Goal: Complete application form

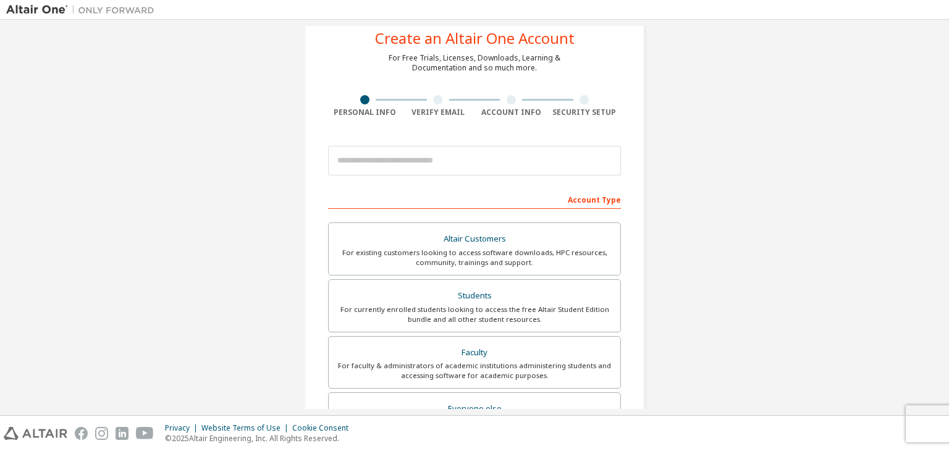
scroll to position [34, 0]
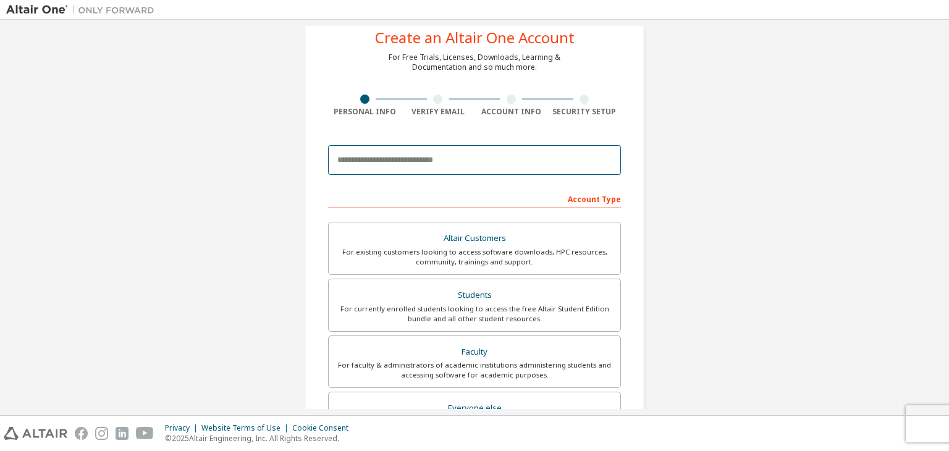
click at [371, 156] on input "email" at bounding box center [474, 160] width 293 height 30
type input "**********"
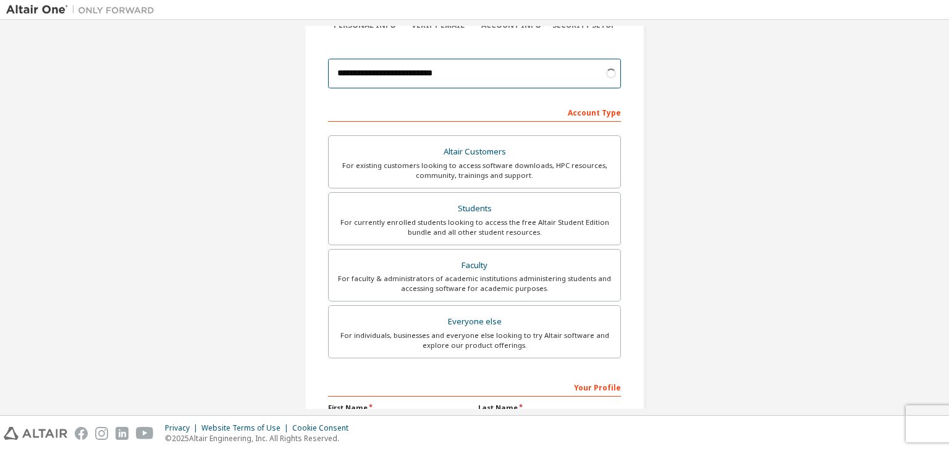
scroll to position [121, 0]
click at [445, 324] on div "Everyone else" at bounding box center [474, 320] width 277 height 17
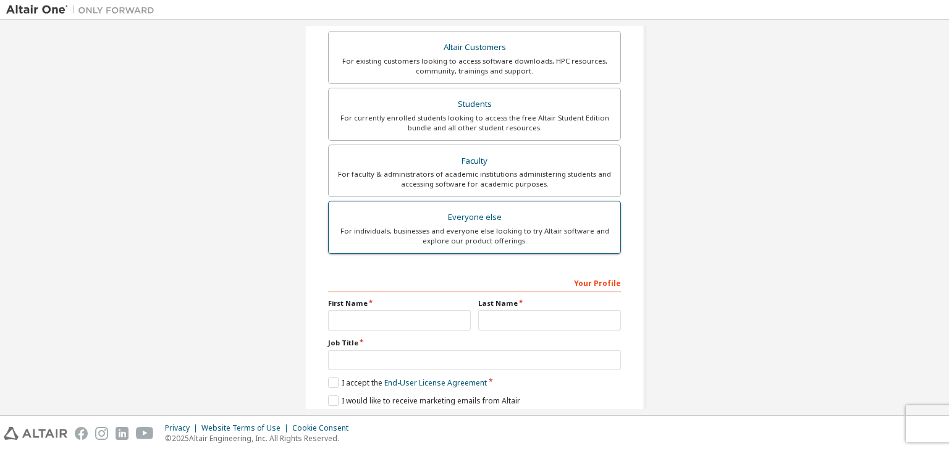
scroll to position [235, 0]
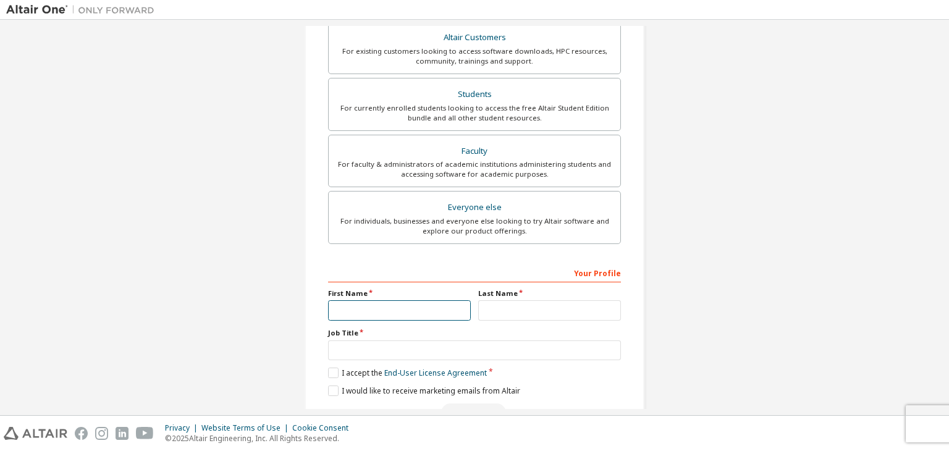
click at [433, 308] on input "text" at bounding box center [399, 310] width 143 height 20
type input "**********"
click at [529, 311] on input "text" at bounding box center [549, 310] width 143 height 20
type input "*"
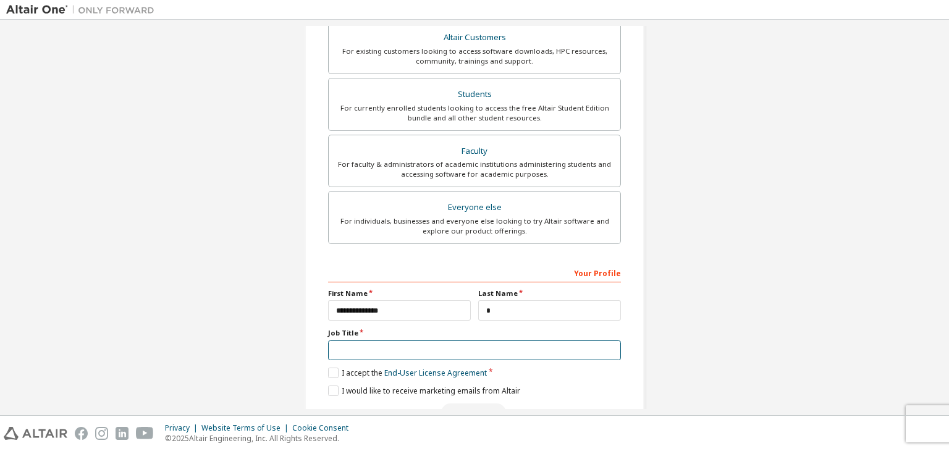
click at [371, 346] on input "text" at bounding box center [474, 350] width 293 height 20
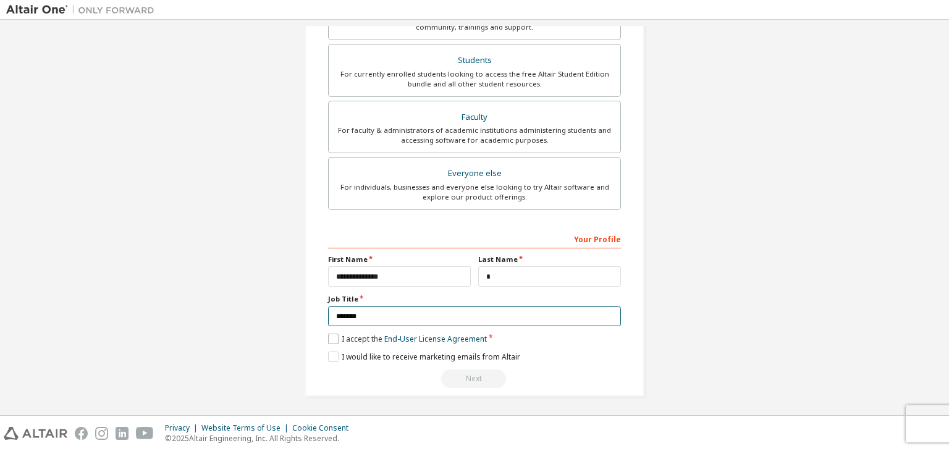
type input "*******"
click at [331, 337] on label "I accept the End-User License Agreement" at bounding box center [407, 338] width 159 height 10
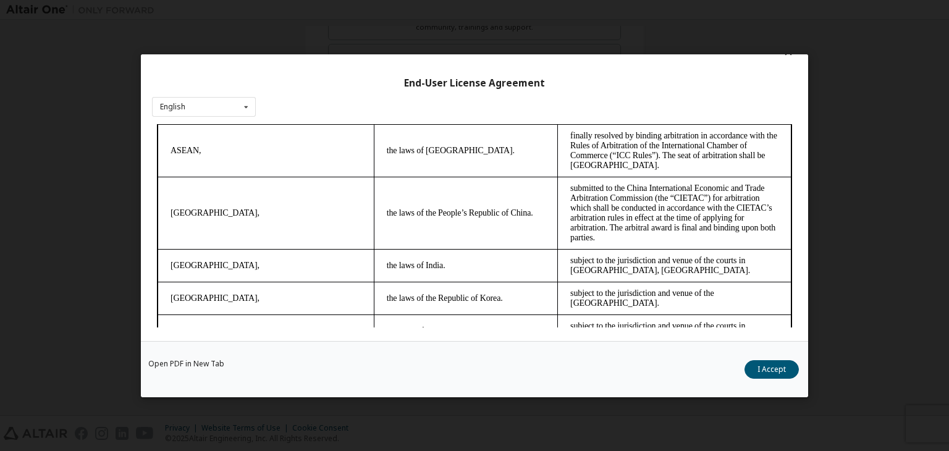
scroll to position [3467, 0]
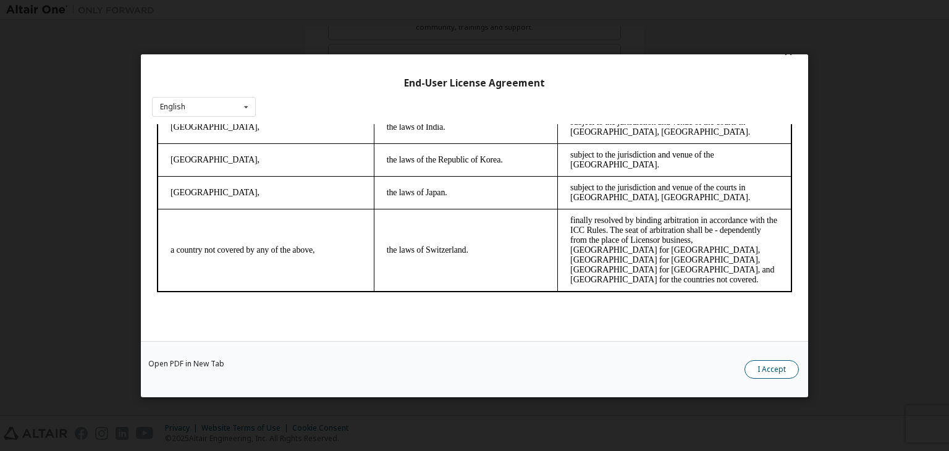
click at [789, 366] on button "I Accept" at bounding box center [771, 369] width 54 height 19
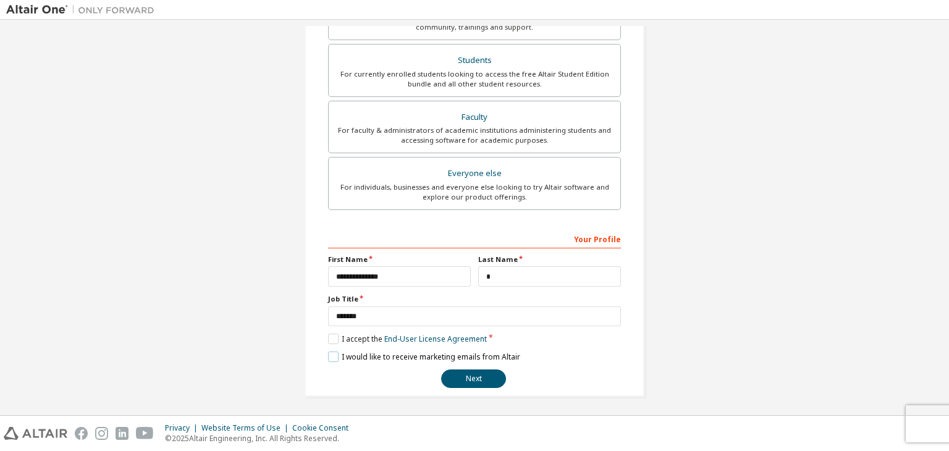
click at [330, 353] on label "I would like to receive marketing emails from Altair" at bounding box center [424, 356] width 192 height 10
click at [475, 377] on button "Next" at bounding box center [473, 378] width 65 height 19
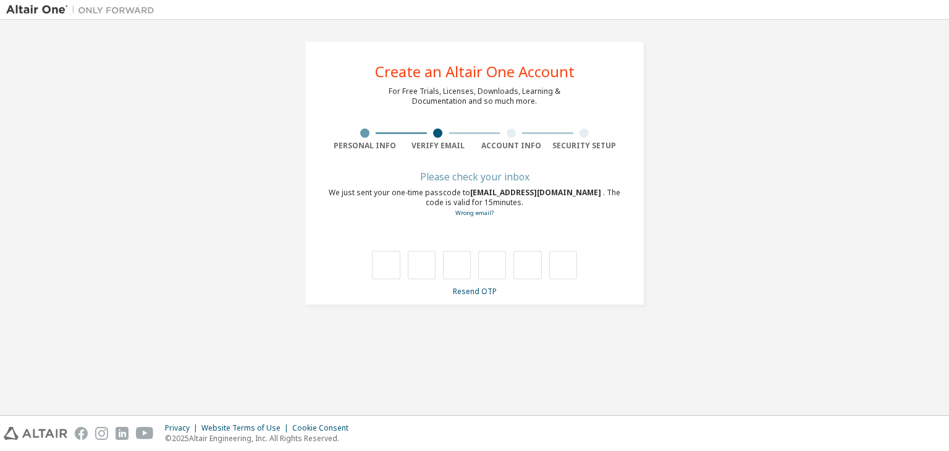
scroll to position [0, 0]
type input "*"
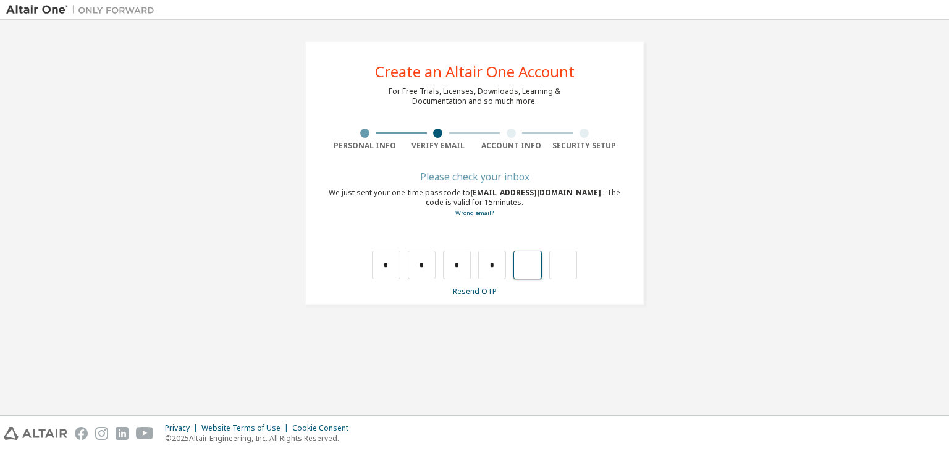
type input "*"
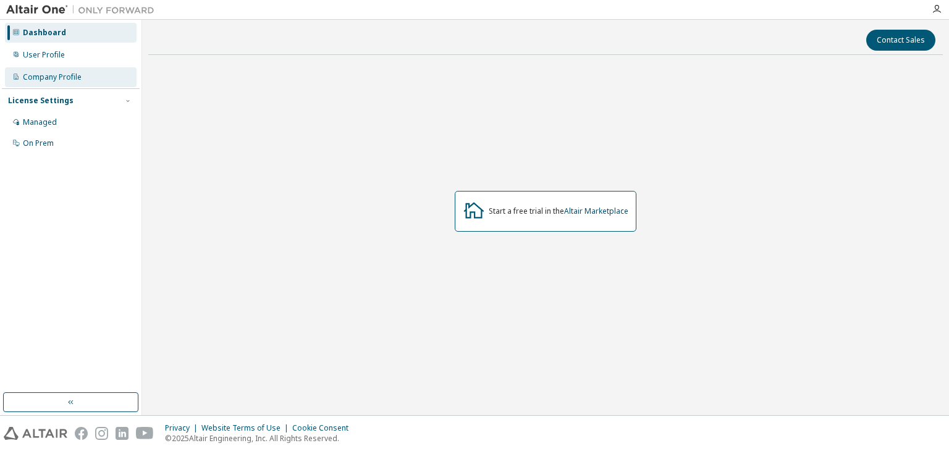
click at [97, 75] on div "Company Profile" at bounding box center [71, 77] width 132 height 20
